Goal: Information Seeking & Learning: Find specific fact

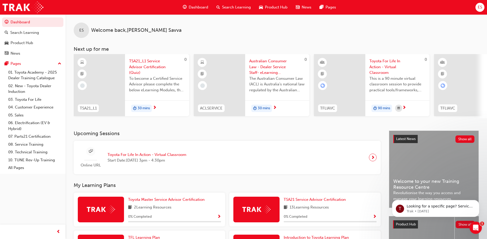
click at [480, 5] on span "ES" at bounding box center [480, 7] width 4 height 6
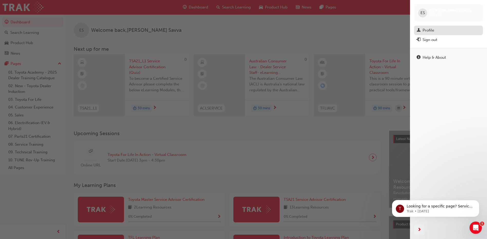
click at [441, 32] on div "Profile" at bounding box center [449, 30] width 64 height 6
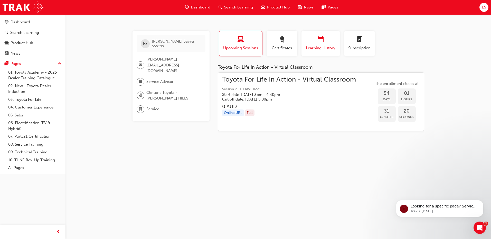
click at [313, 45] on span "Learning History" at bounding box center [320, 48] width 31 height 6
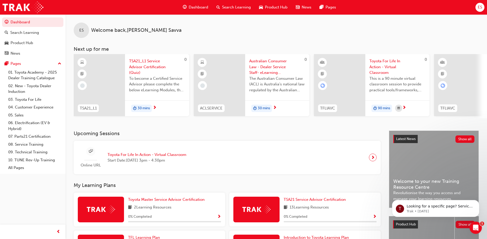
click at [233, 8] on span "Search Learning" at bounding box center [236, 7] width 29 height 6
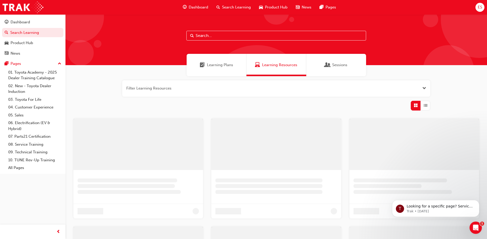
click at [223, 39] on input "text" at bounding box center [276, 36] width 180 height 10
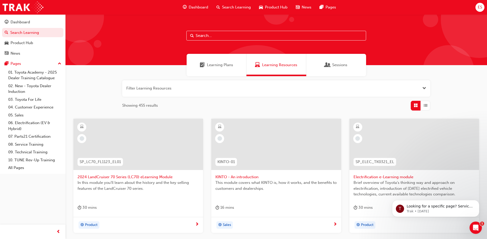
click at [205, 36] on input "text" at bounding box center [276, 36] width 180 height 10
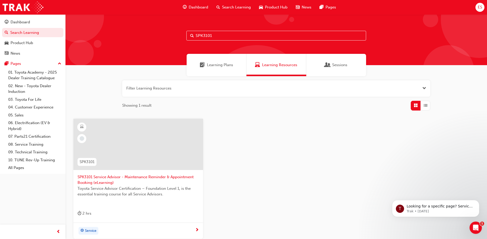
drag, startPoint x: 215, startPoint y: 36, endPoint x: 209, endPoint y: 39, distance: 6.4
click at [209, 39] on input "SPK3101" at bounding box center [276, 36] width 180 height 10
drag, startPoint x: 214, startPoint y: 34, endPoint x: 206, endPoint y: 39, distance: 9.5
click at [206, 39] on input "SPK3101" at bounding box center [276, 36] width 180 height 10
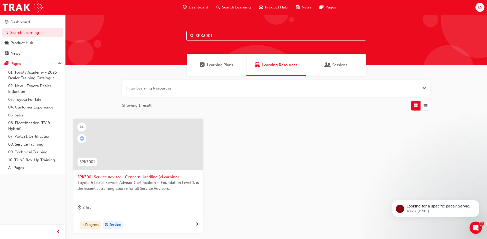
type input "SPK3001"
